Goal: Task Accomplishment & Management: Manage account settings

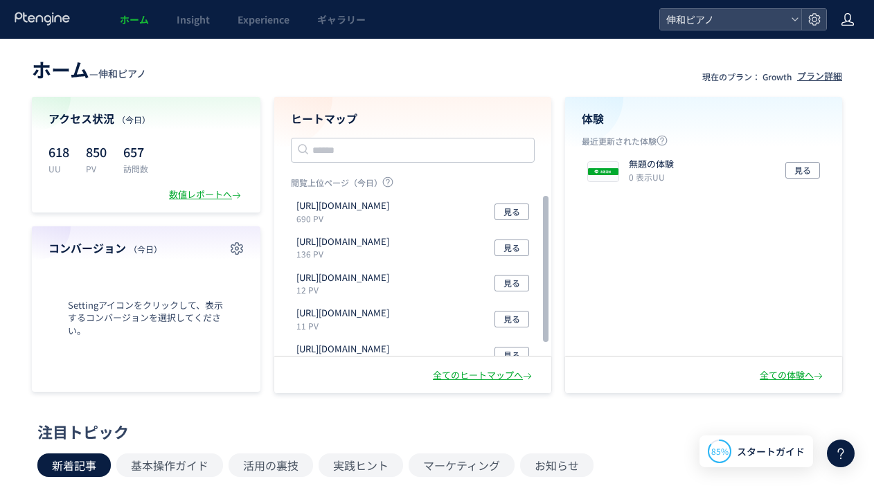
click at [846, 26] on icon at bounding box center [848, 19] width 14 height 14
click at [780, 51] on span "アカウント設定" at bounding box center [813, 55] width 68 height 14
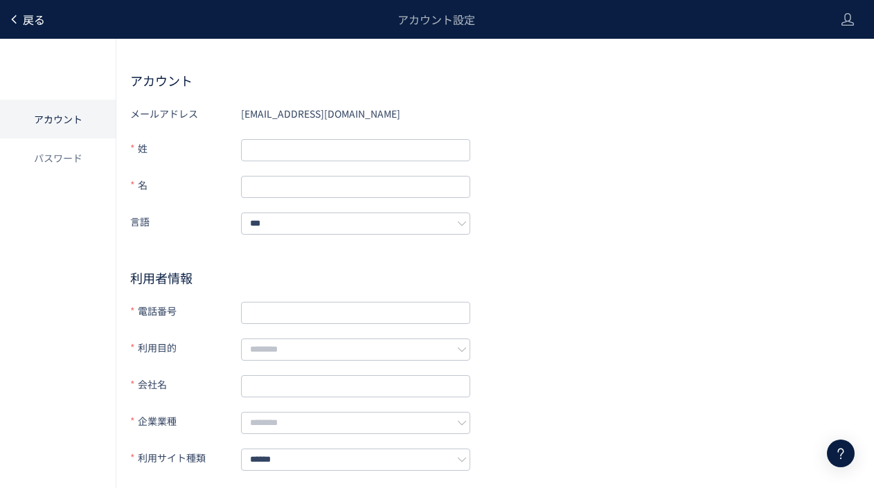
click at [29, 15] on span "戻る" at bounding box center [34, 19] width 22 height 17
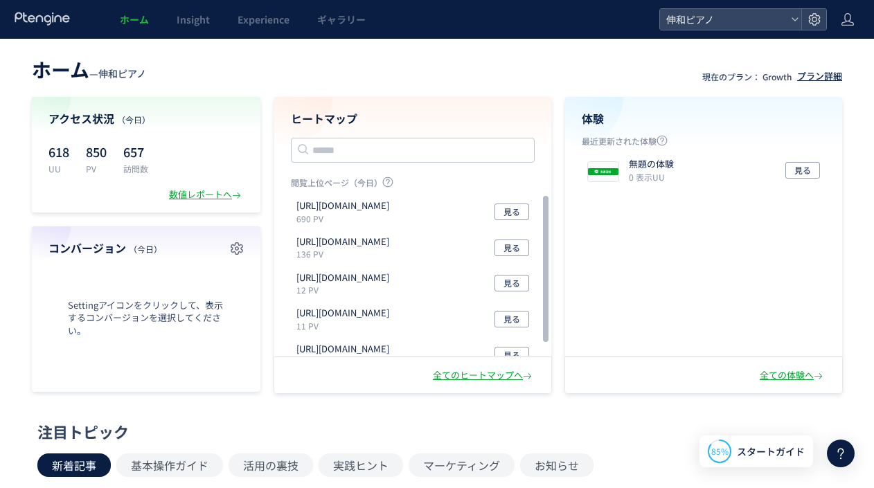
click at [808, 75] on div "プラン詳細" at bounding box center [819, 76] width 45 height 13
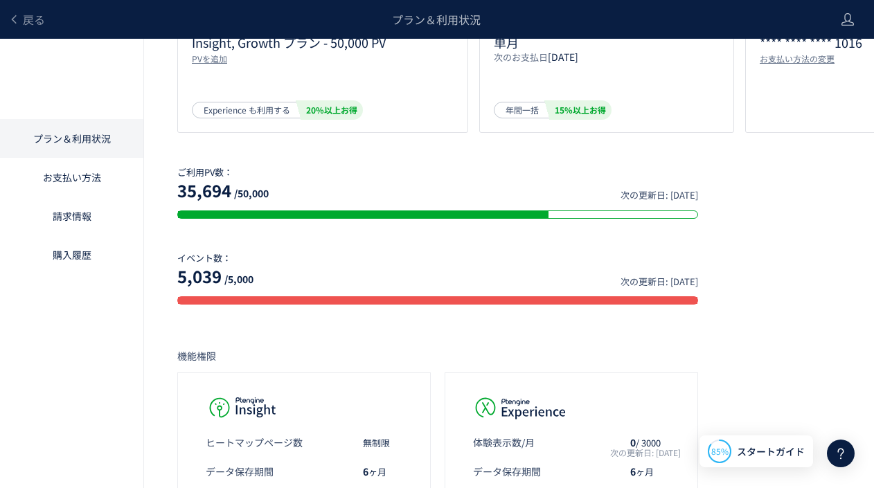
scroll to position [200, 0]
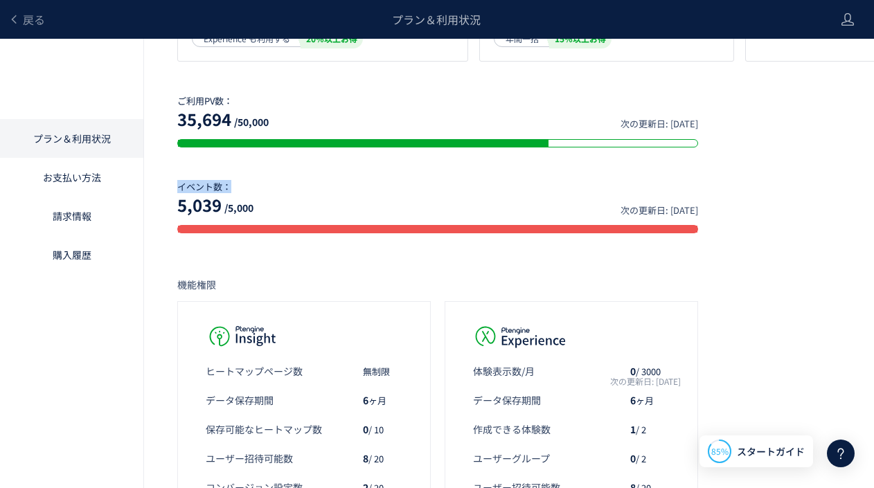
drag, startPoint x: 181, startPoint y: 188, endPoint x: 249, endPoint y: 191, distance: 67.9
click at [242, 190] on p "イベント数：" at bounding box center [437, 187] width 521 height 12
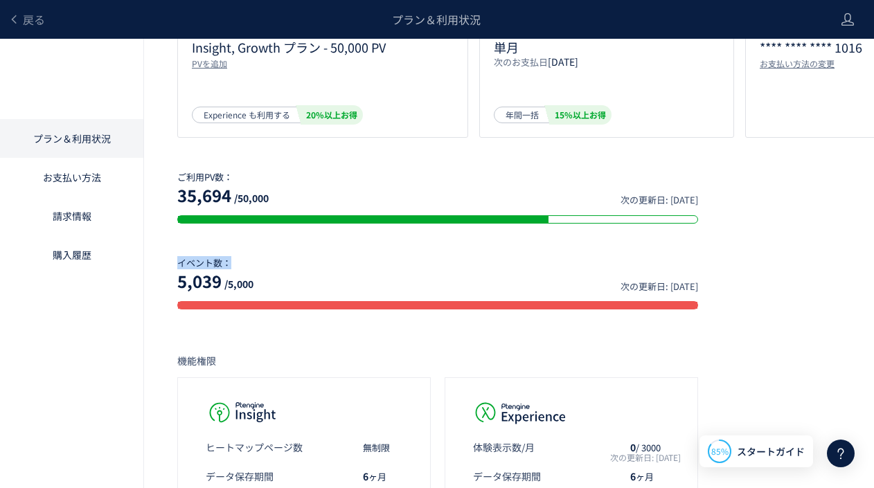
scroll to position [119, 0]
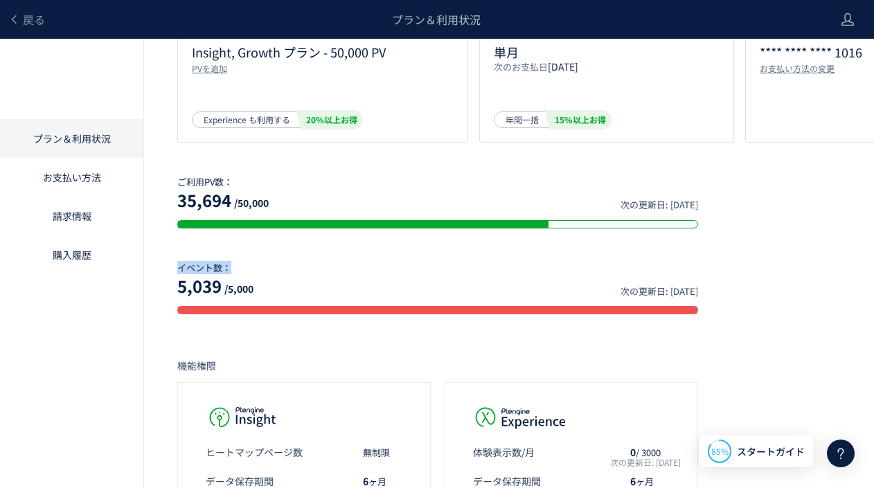
click at [326, 265] on p "イベント数：" at bounding box center [437, 268] width 521 height 12
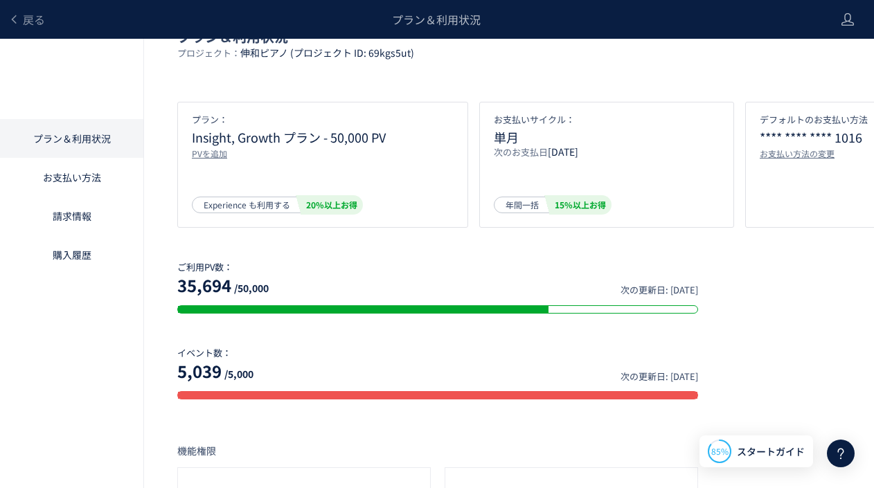
scroll to position [36, 0]
